Goal: Use online tool/utility: Use online tool/utility

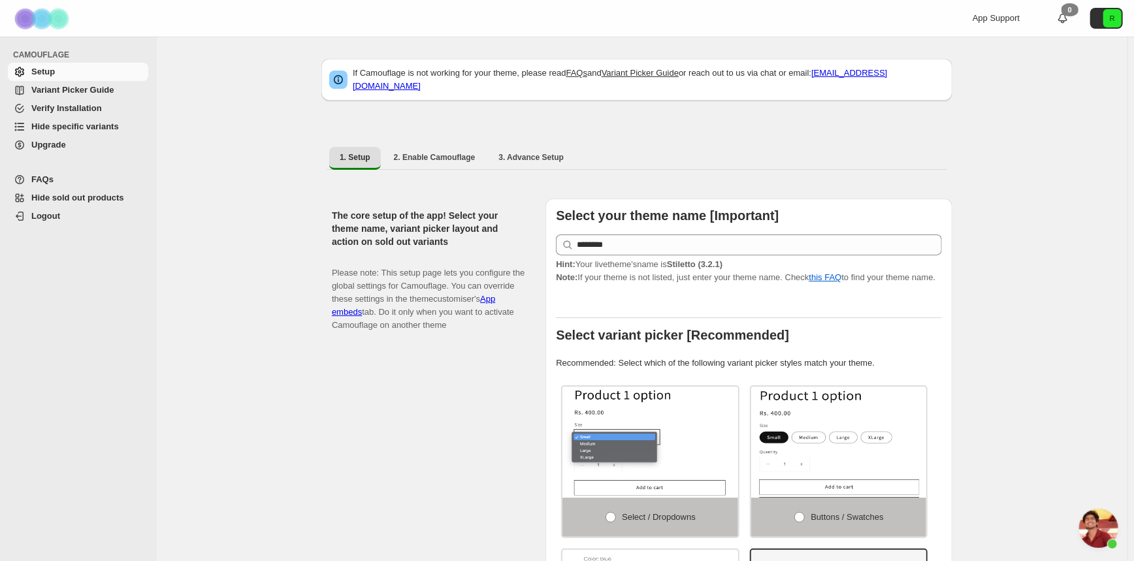
scroll to position [272, 0]
click at [99, 119] on link "Hide specific variants" at bounding box center [78, 127] width 140 height 18
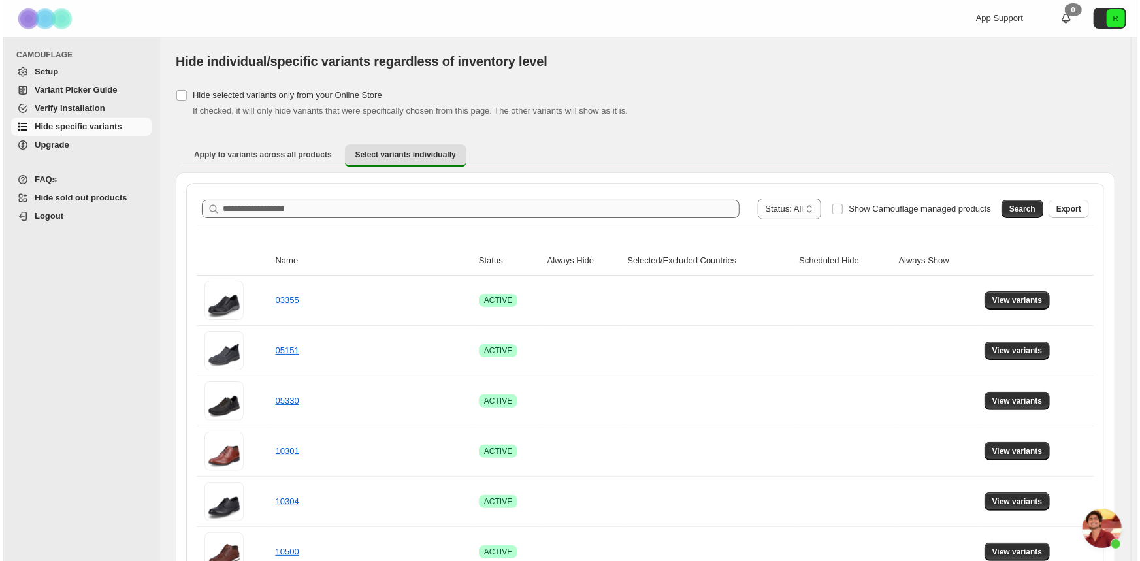
scroll to position [272, 0]
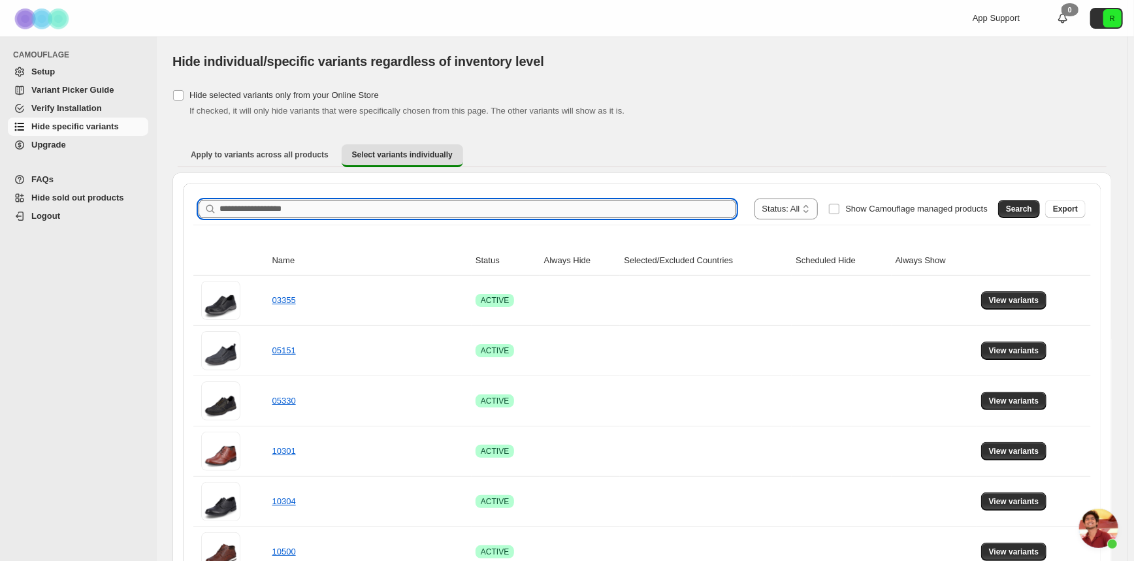
click at [569, 205] on input "Search product name" at bounding box center [477, 209] width 517 height 18
type input "*****"
click at [1015, 204] on button "Search" at bounding box center [1019, 209] width 42 height 18
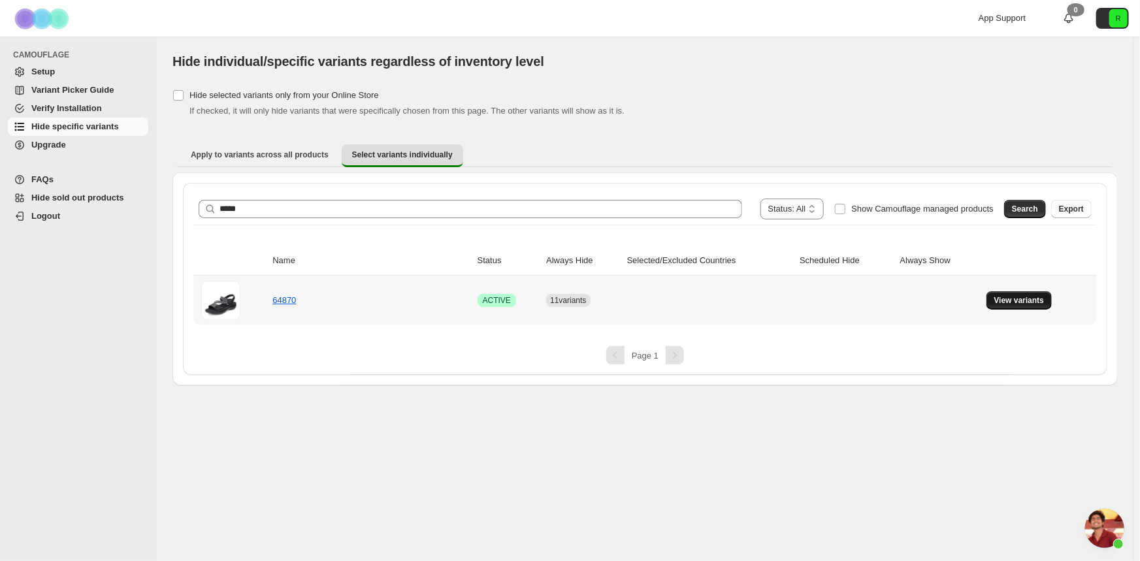
click at [1009, 306] on button "View variants" at bounding box center [1019, 300] width 66 height 18
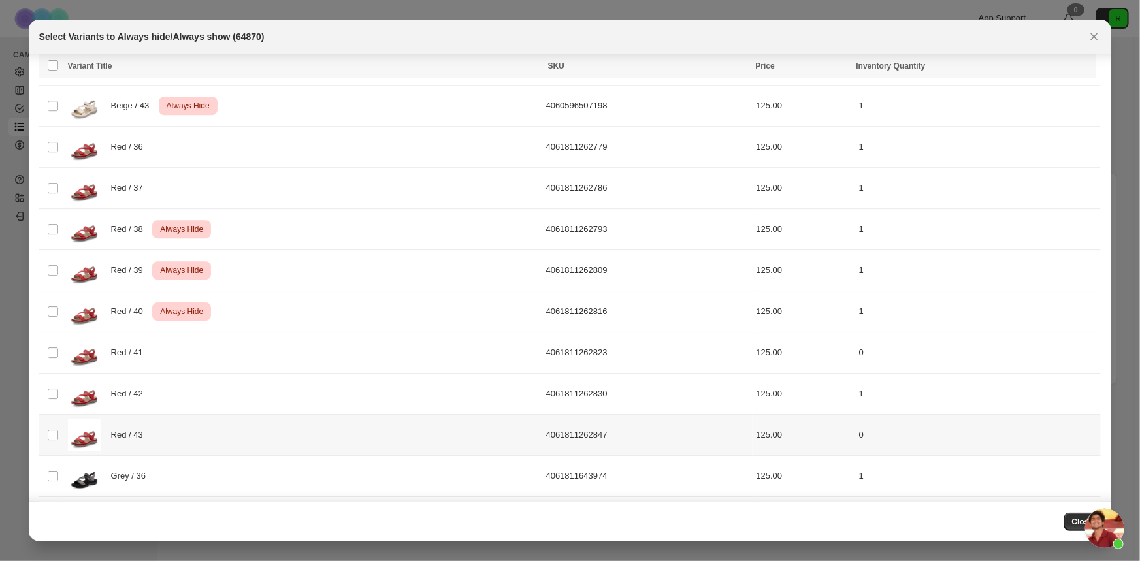
scroll to position [1983, 0]
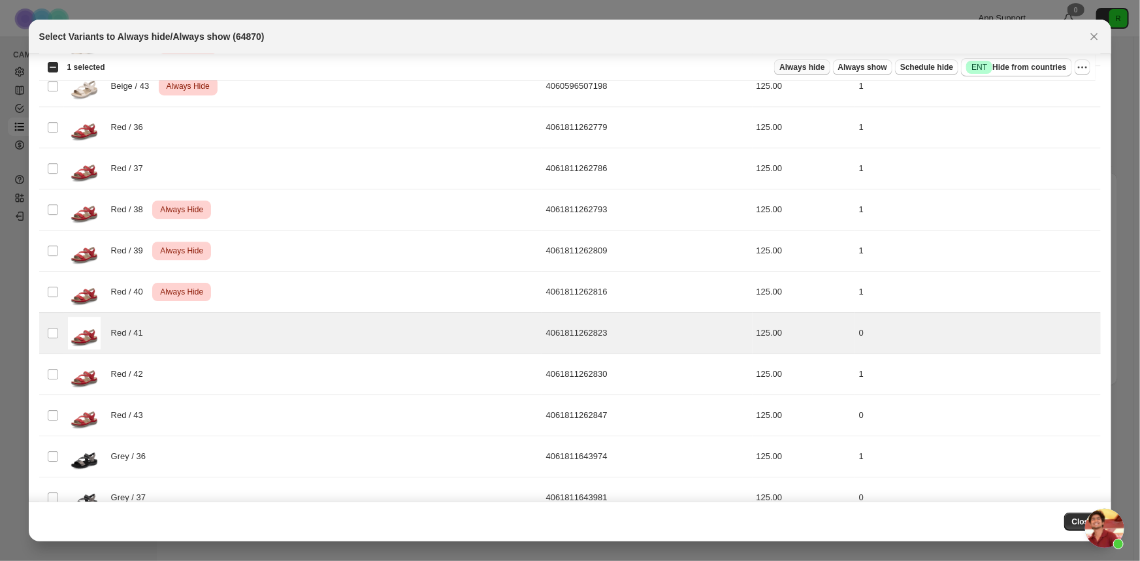
click at [822, 67] on span "Always hide" at bounding box center [801, 67] width 45 height 10
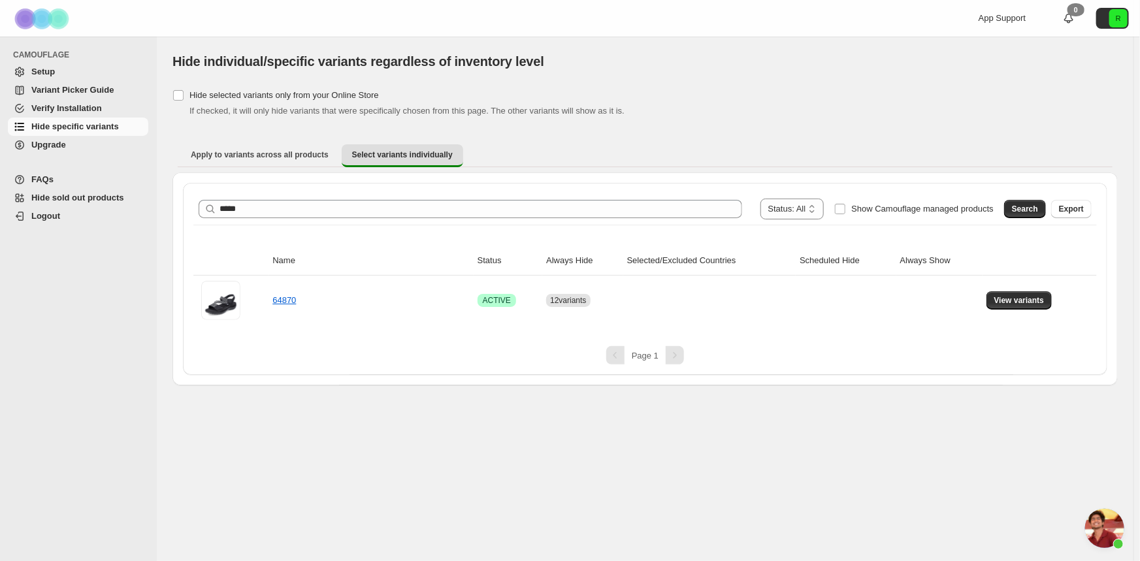
drag, startPoint x: 80, startPoint y: 65, endPoint x: 172, endPoint y: 2, distance: 111.8
click at [81, 66] on span "Setup" at bounding box center [88, 71] width 114 height 13
